Goal: Task Accomplishment & Management: Use online tool/utility

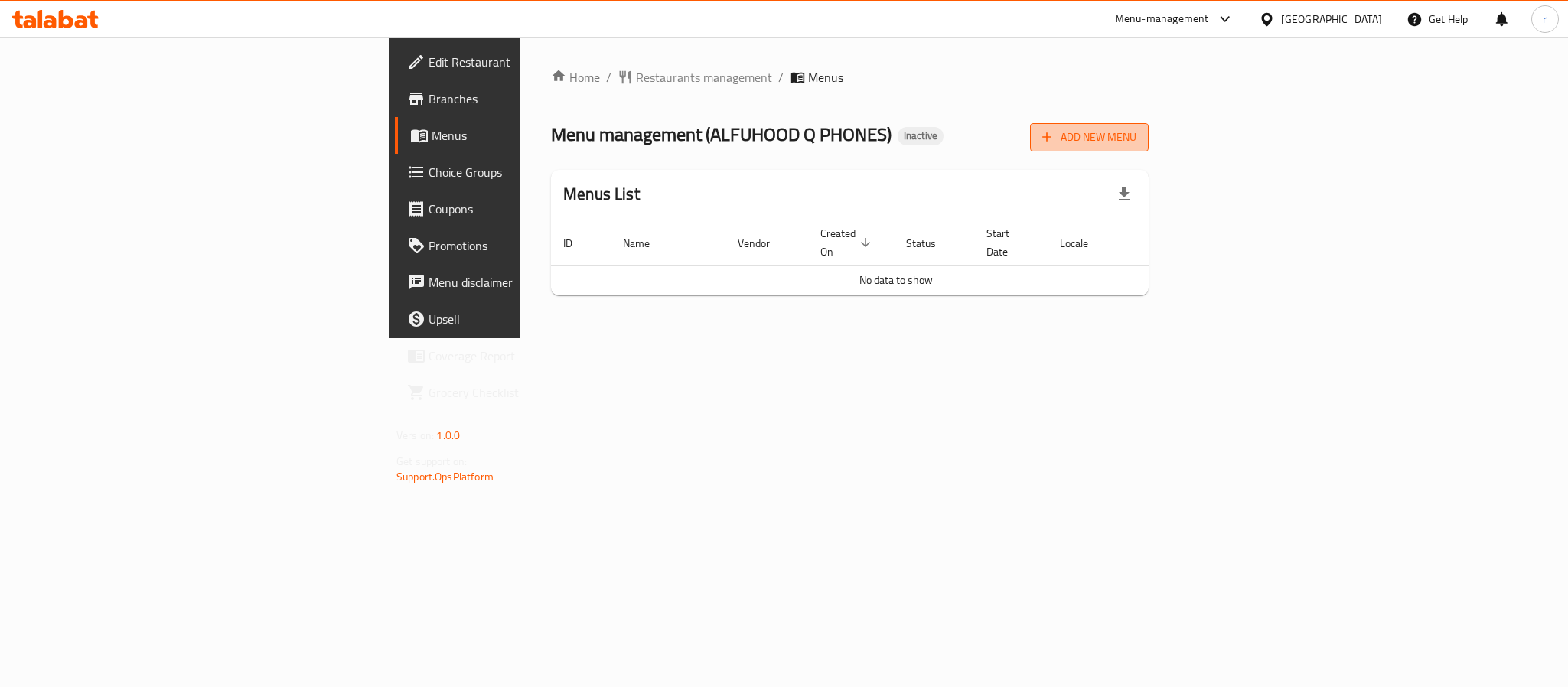
click at [1136, 141] on span "Add New Menu" at bounding box center [1089, 137] width 94 height 19
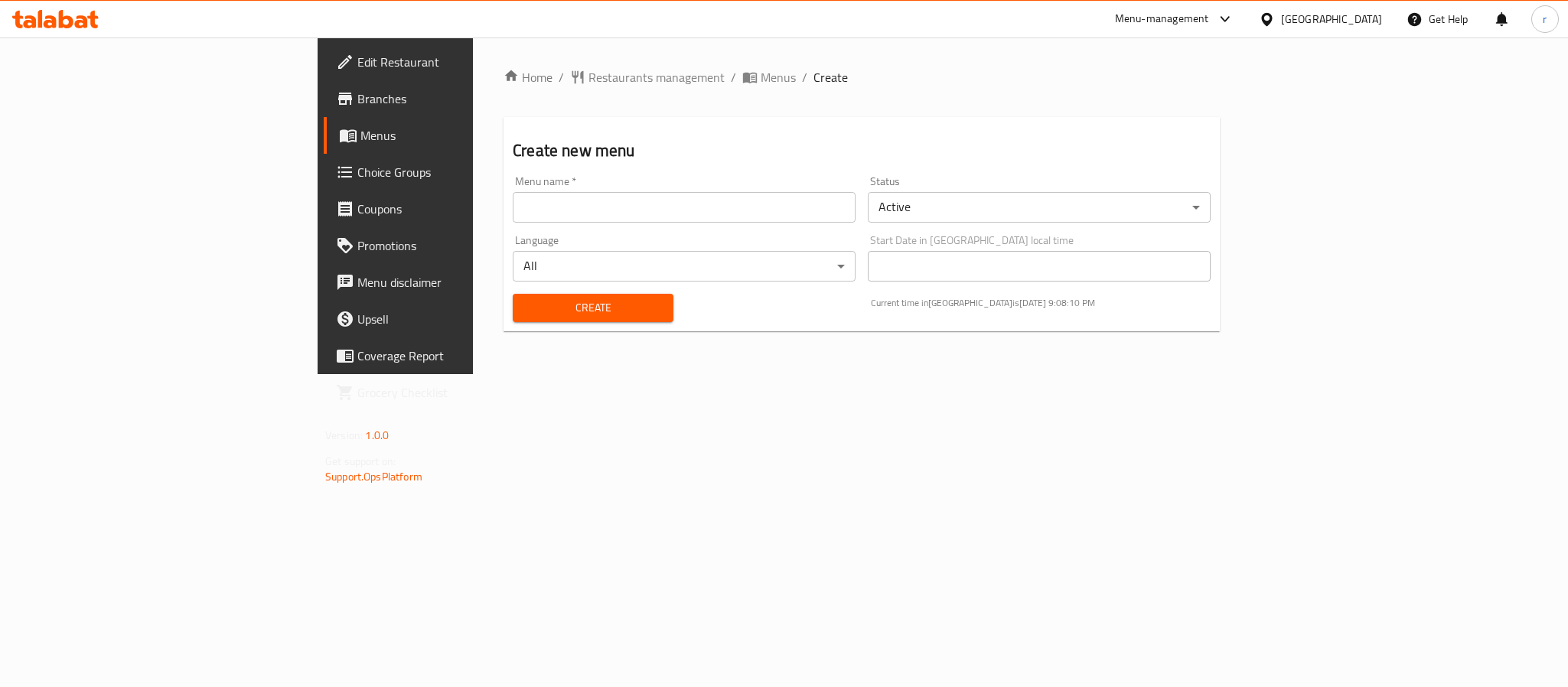
click at [513, 205] on input "text" at bounding box center [684, 207] width 343 height 30
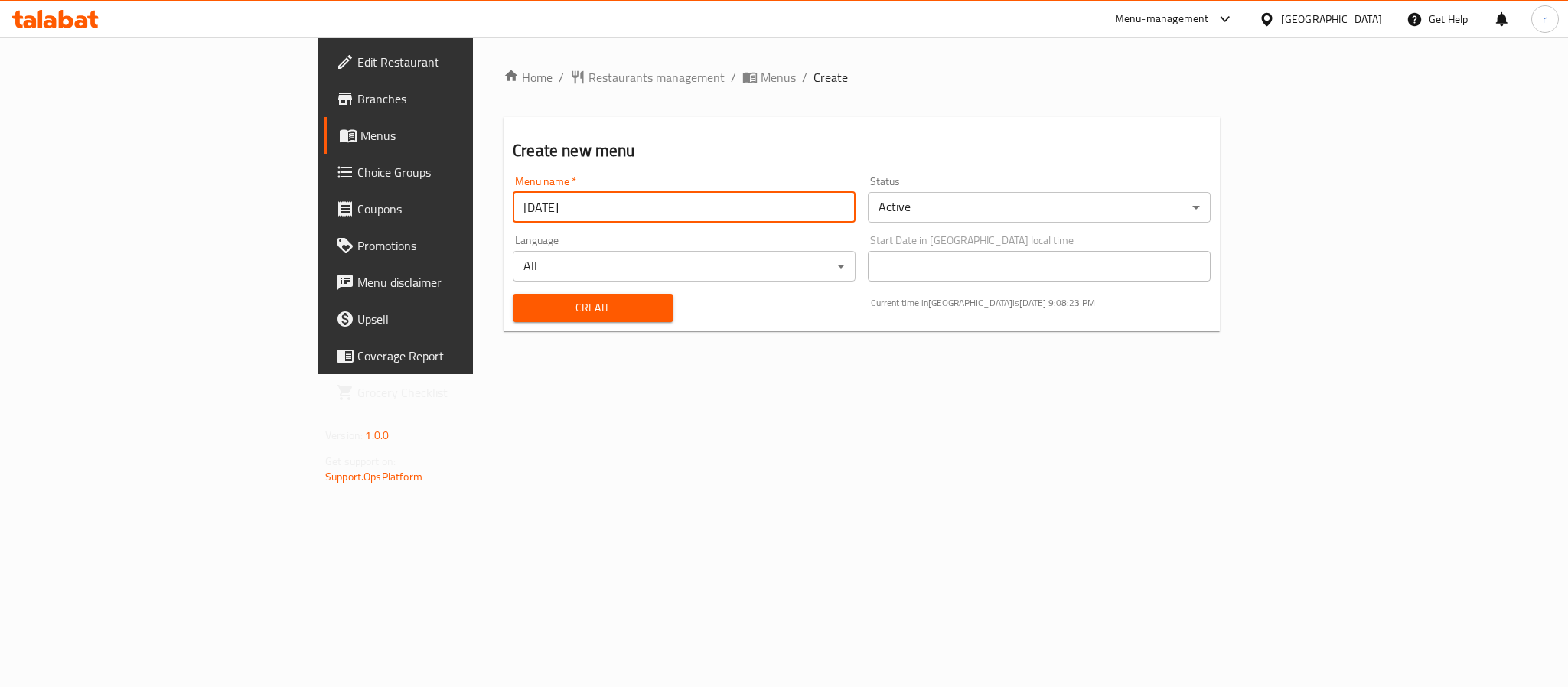
type input "[DATE]"
click at [513, 294] on button "Create" at bounding box center [593, 308] width 161 height 29
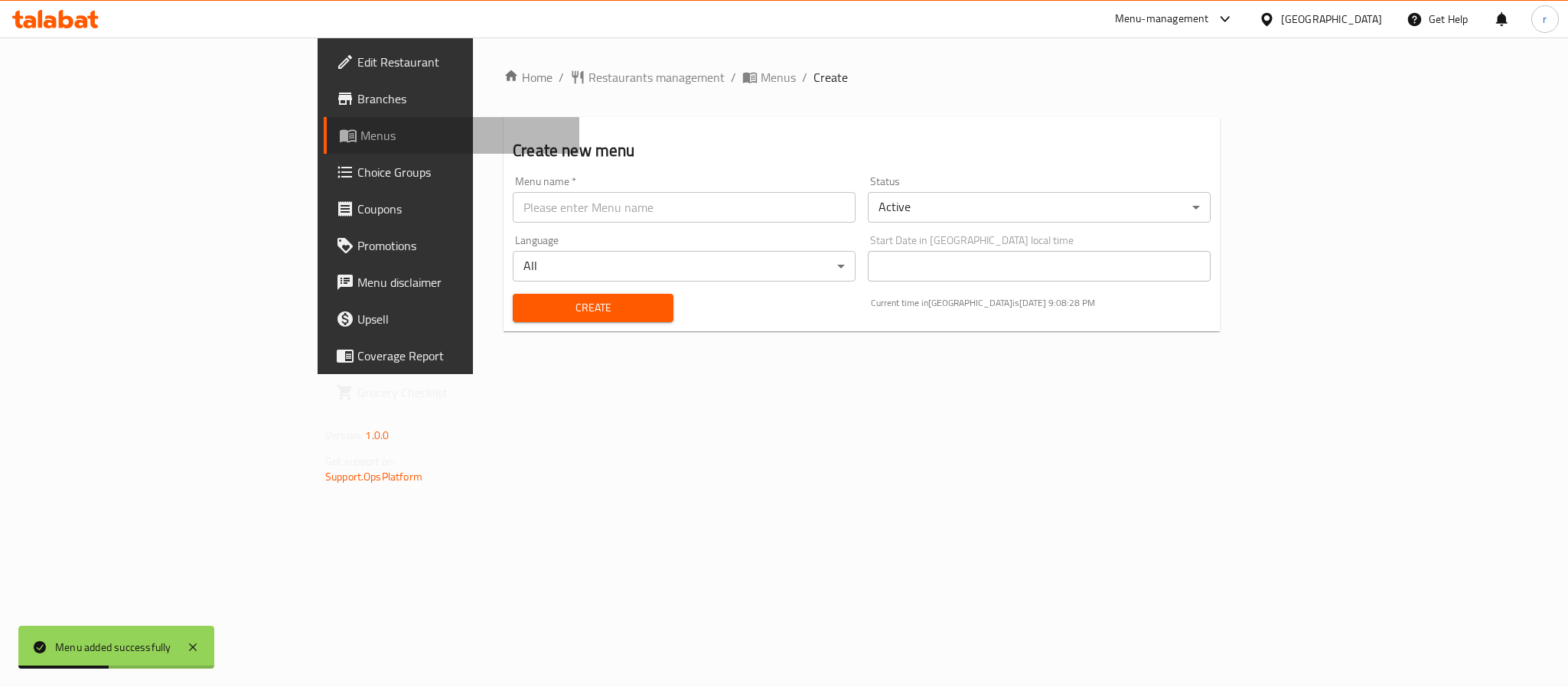
click at [360, 136] on span "Menus" at bounding box center [463, 135] width 206 height 18
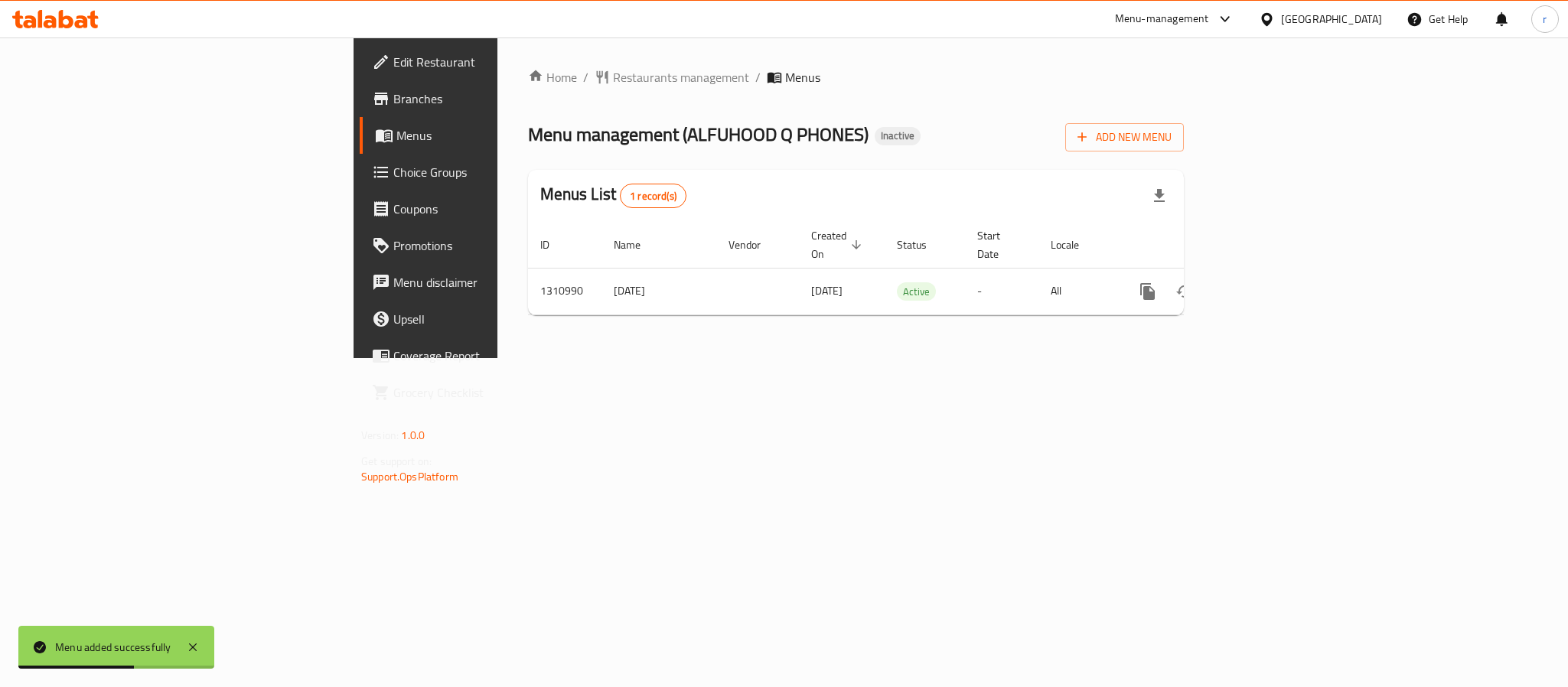
click at [497, 358] on div "Home / Restaurants management / Menus Menu management ( ALFUHOOD Q PHONES ) Ina…" at bounding box center [855, 198] width 717 height 320
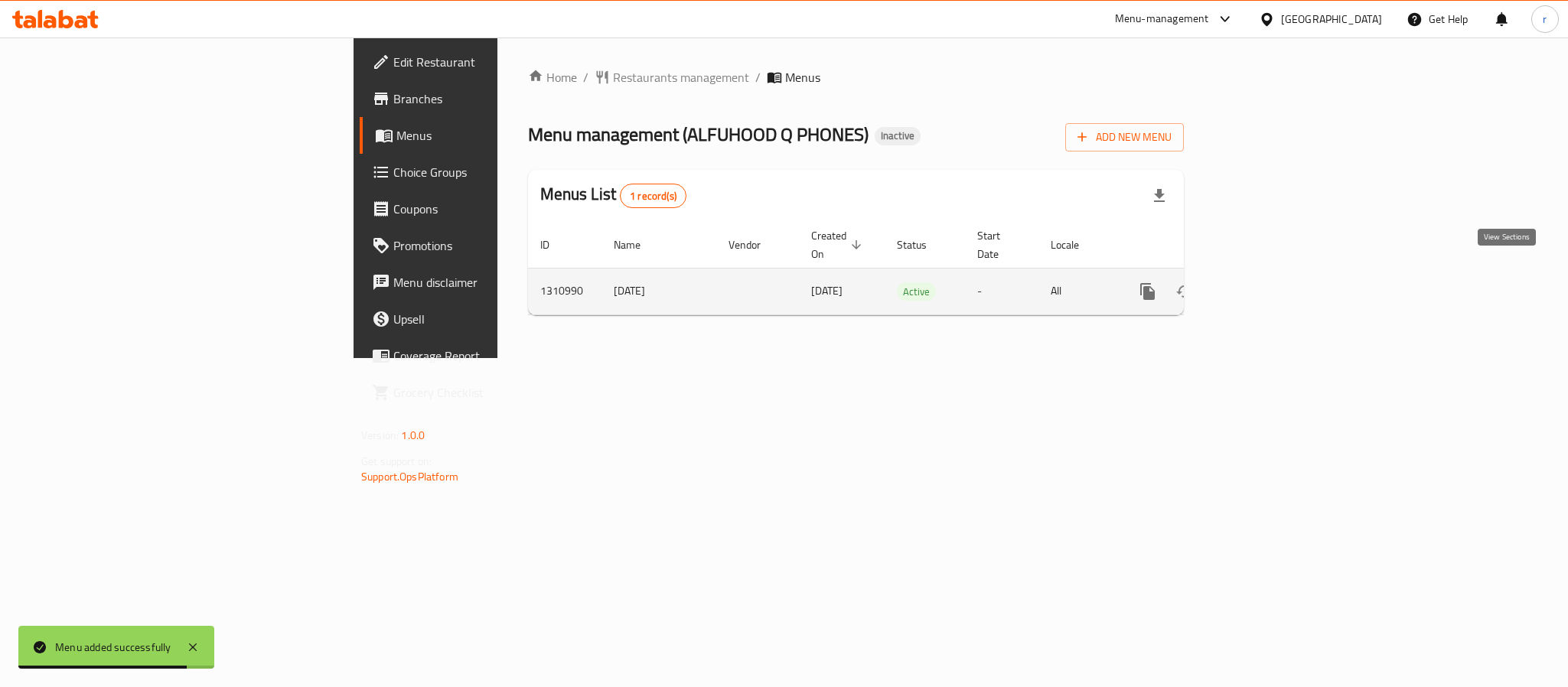
click at [1264, 285] on icon "enhanced table" at bounding box center [1257, 291] width 14 height 14
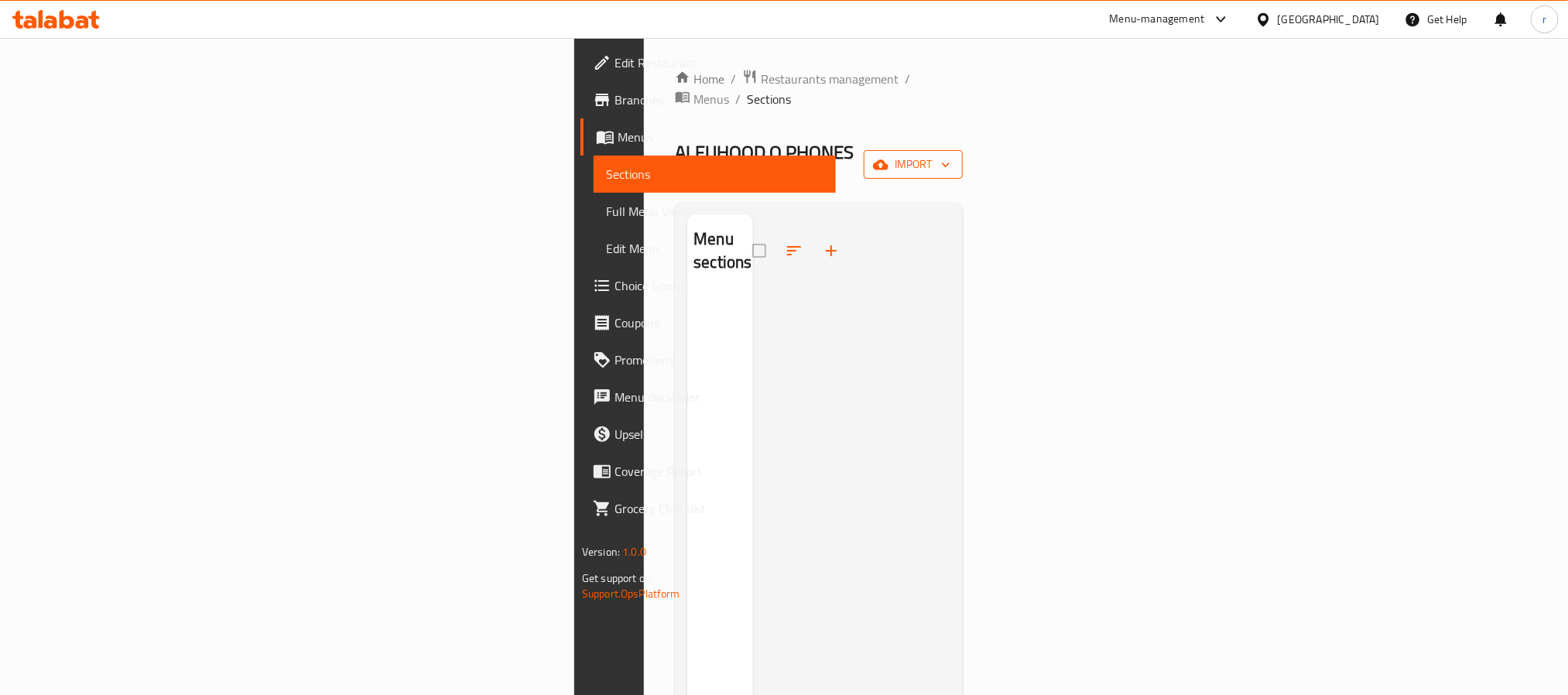
click at [951, 155] on span "import" at bounding box center [913, 164] width 74 height 19
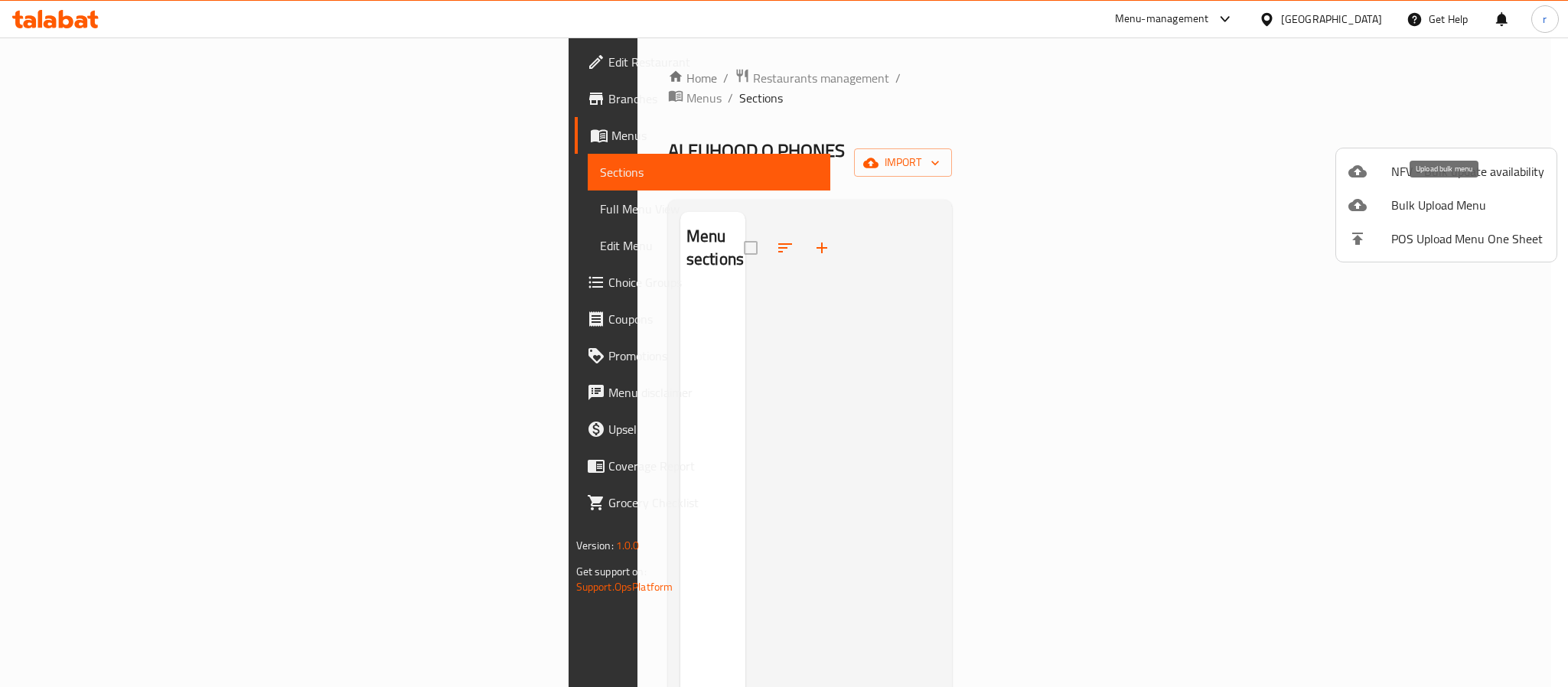
click at [1424, 206] on span "Bulk Upload Menu" at bounding box center [1468, 205] width 153 height 18
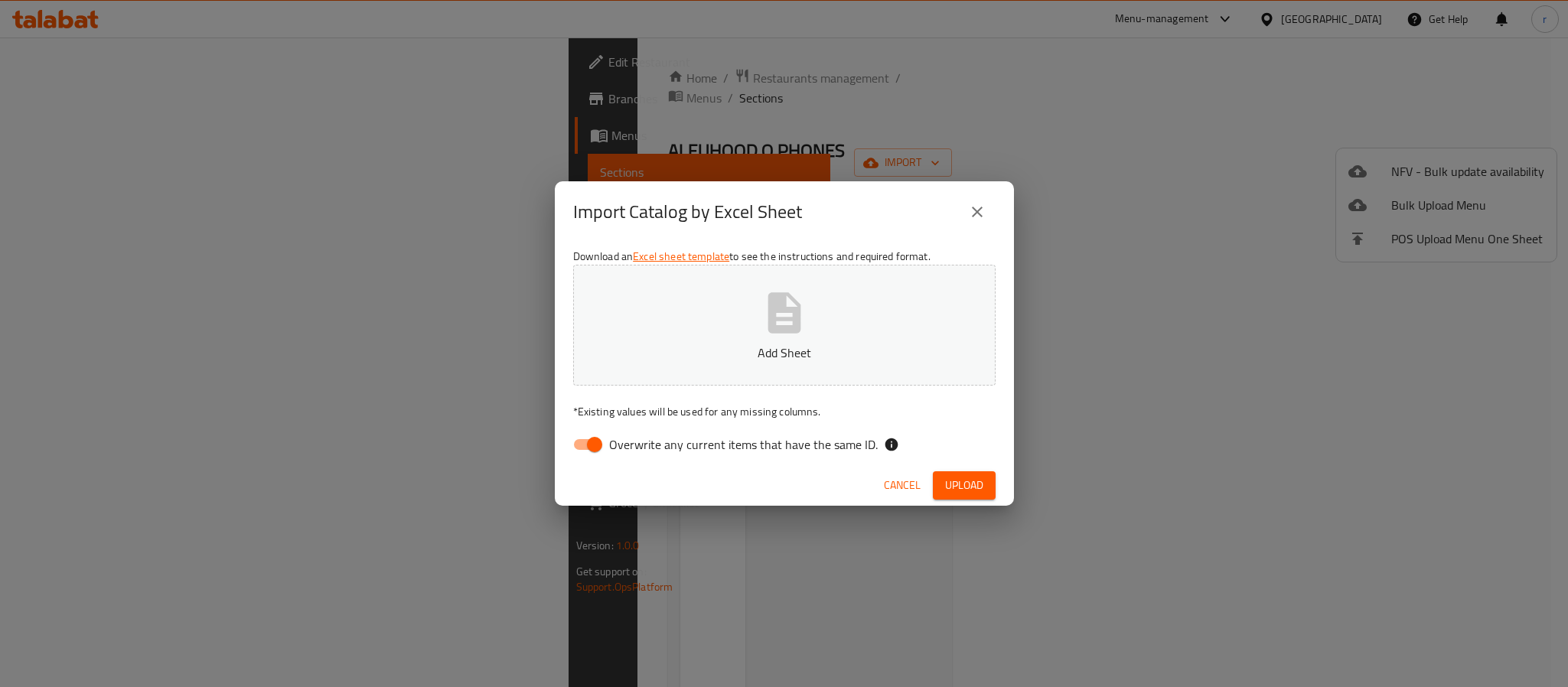
click at [593, 449] on input "Overwrite any current items that have the same ID." at bounding box center [594, 444] width 87 height 29
checkbox input "false"
click at [811, 315] on button "Add Sheet" at bounding box center [784, 325] width 422 height 121
click at [957, 482] on span "Upload" at bounding box center [964, 485] width 38 height 19
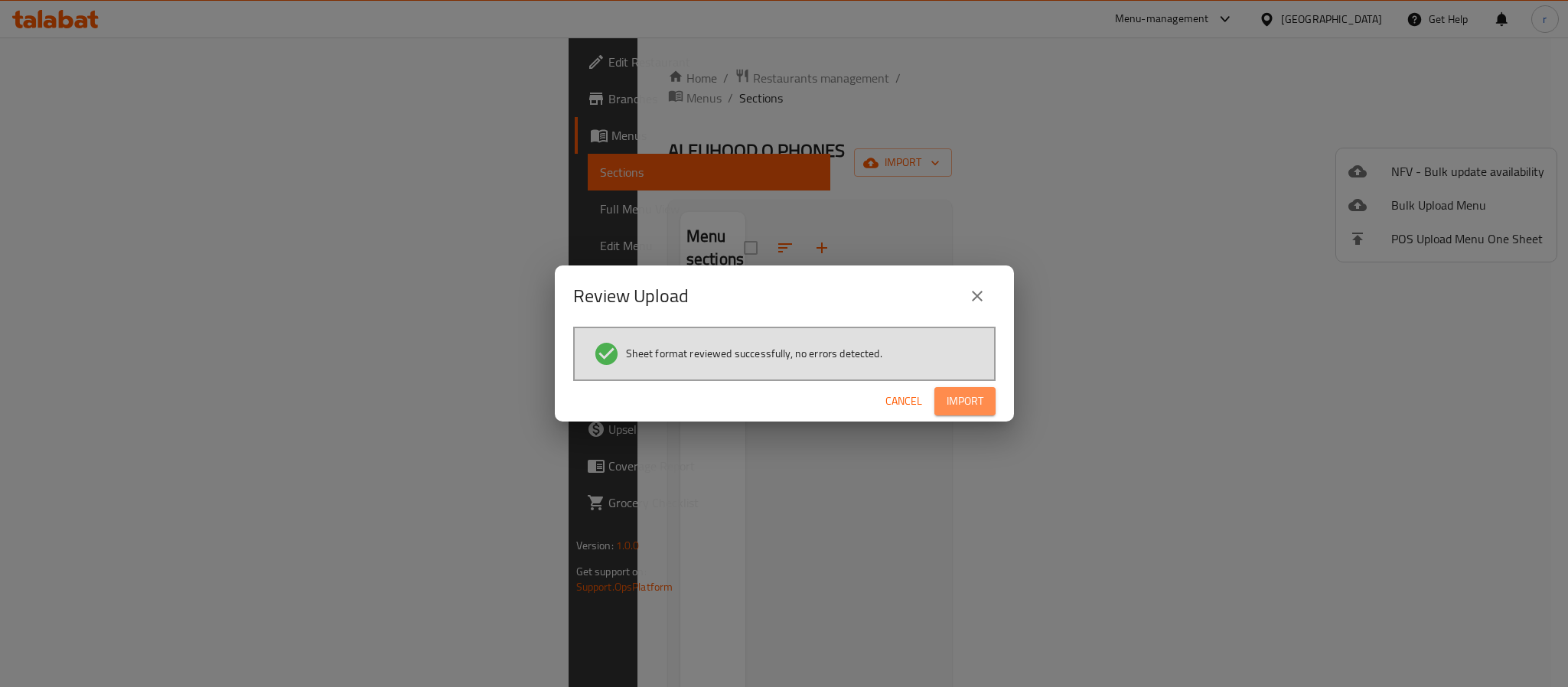
click at [958, 397] on span "Import" at bounding box center [965, 401] width 37 height 19
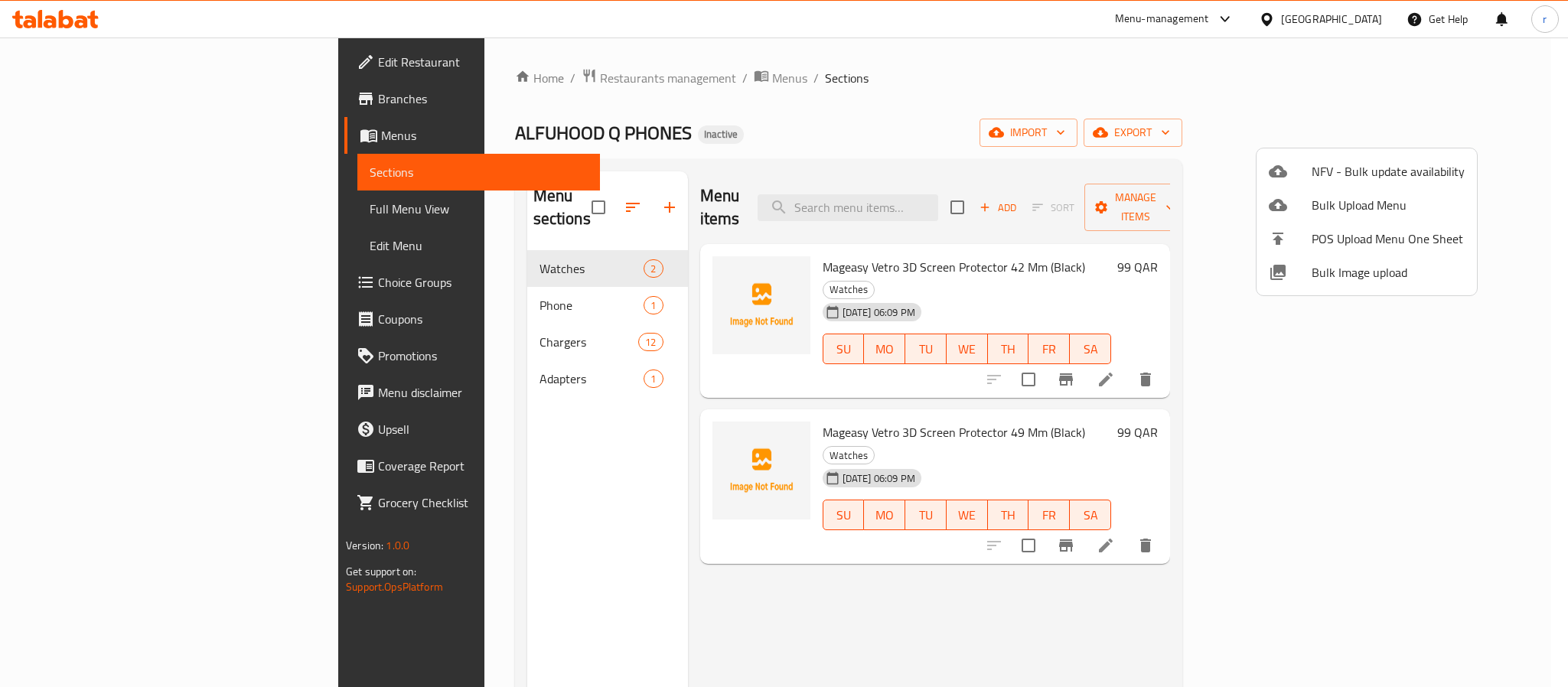
click at [523, 538] on div at bounding box center [784, 344] width 1568 height 687
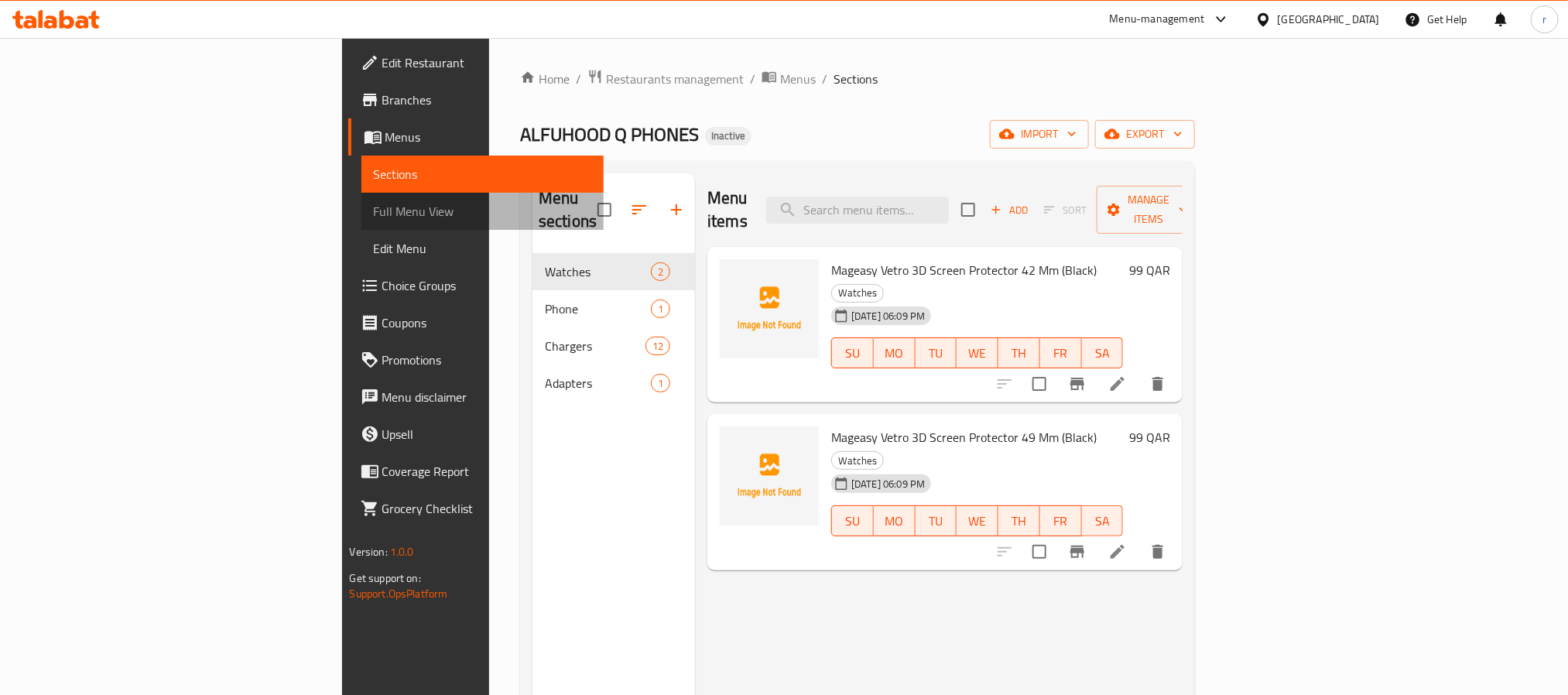
click at [374, 212] on span "Full Menu View" at bounding box center [483, 210] width 218 height 19
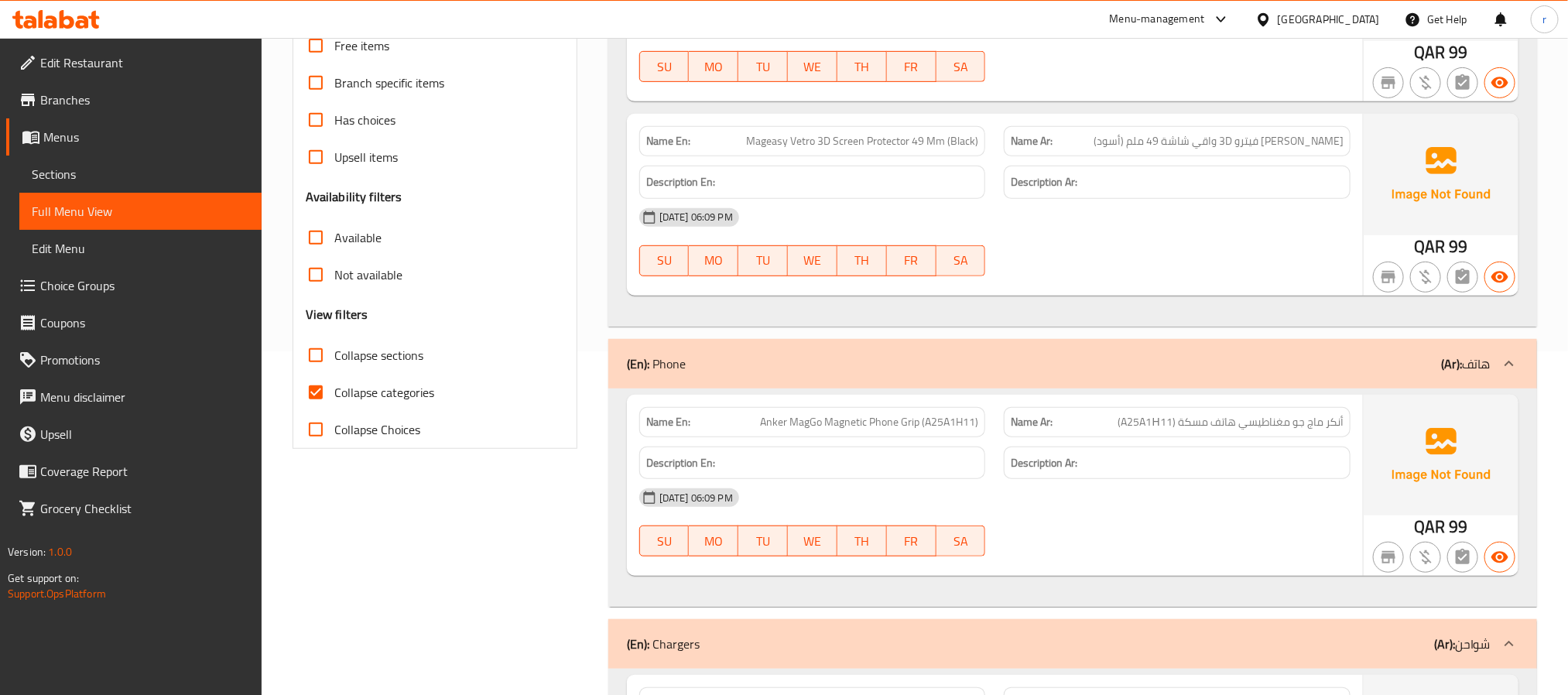
scroll to position [348, 0]
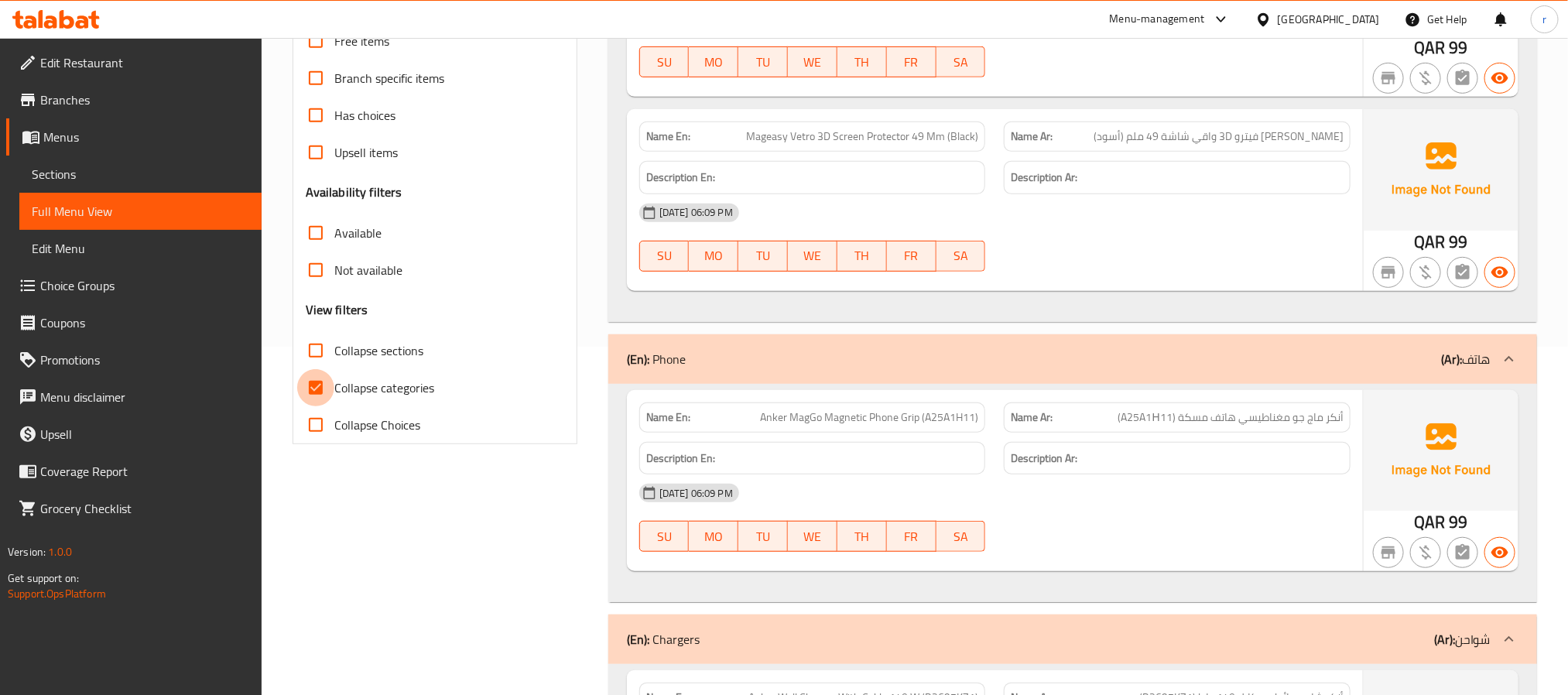
click at [315, 386] on input "Collapse categories" at bounding box center [316, 388] width 37 height 37
checkbox input "false"
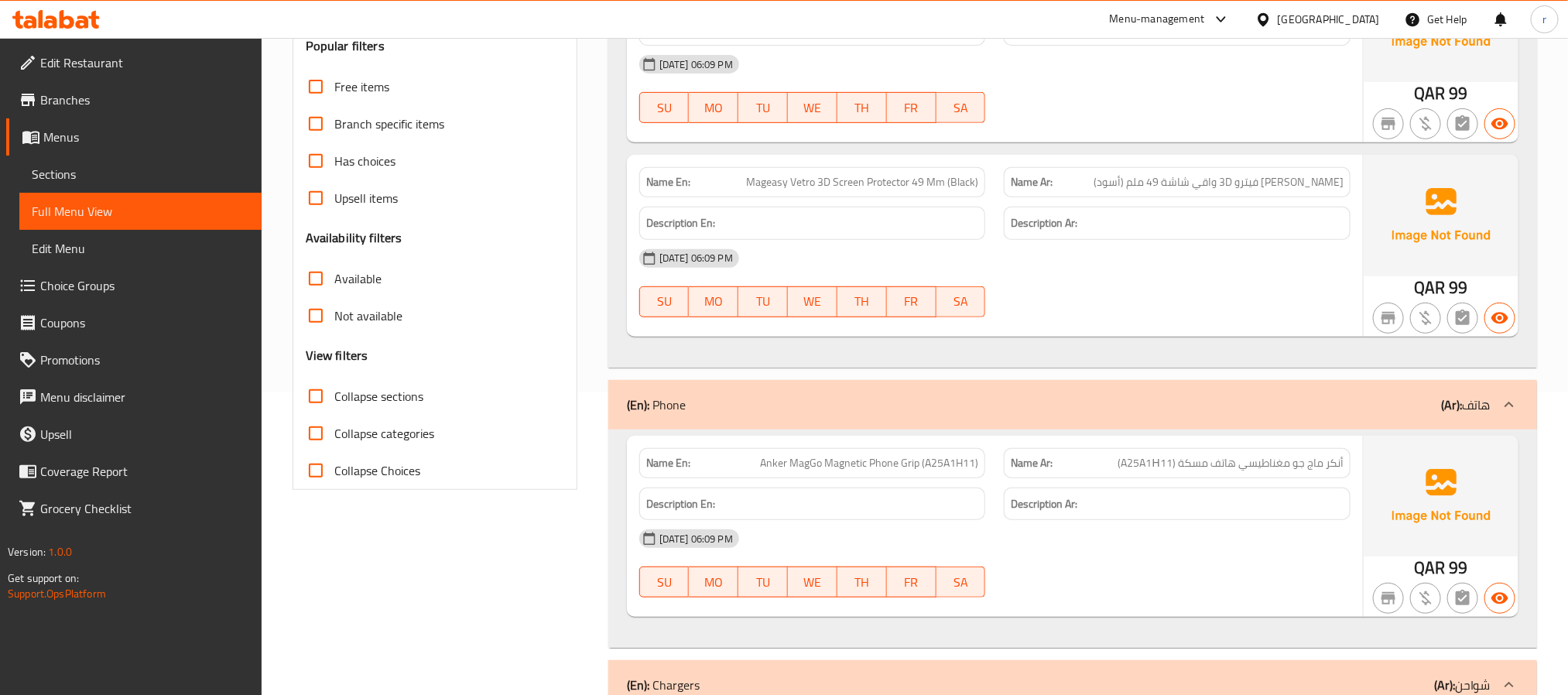
scroll to position [0, 0]
